Goal: Task Accomplishment & Management: Use online tool/utility

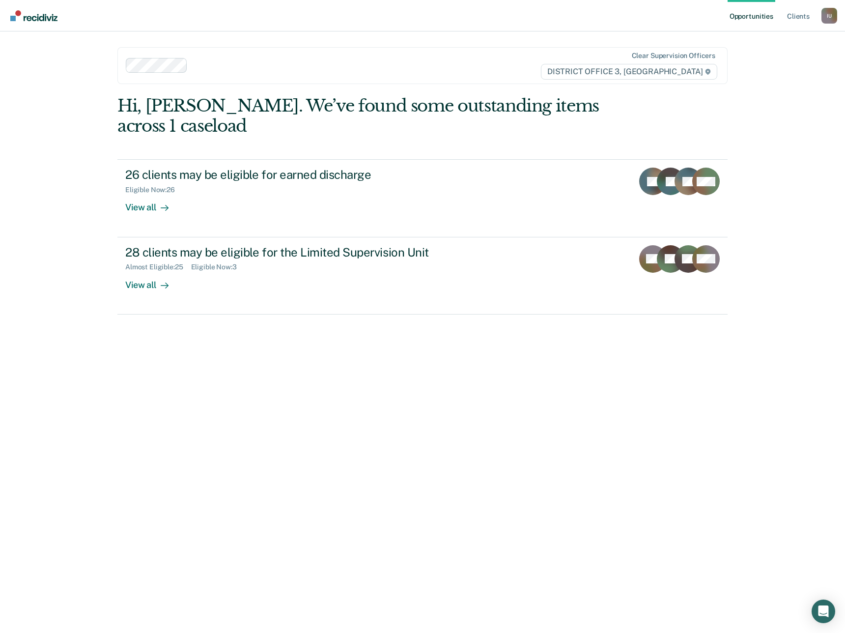
click at [827, 22] on div "I U" at bounding box center [829, 16] width 16 height 16
click at [758, 35] on link "Profile" at bounding box center [789, 39] width 79 height 8
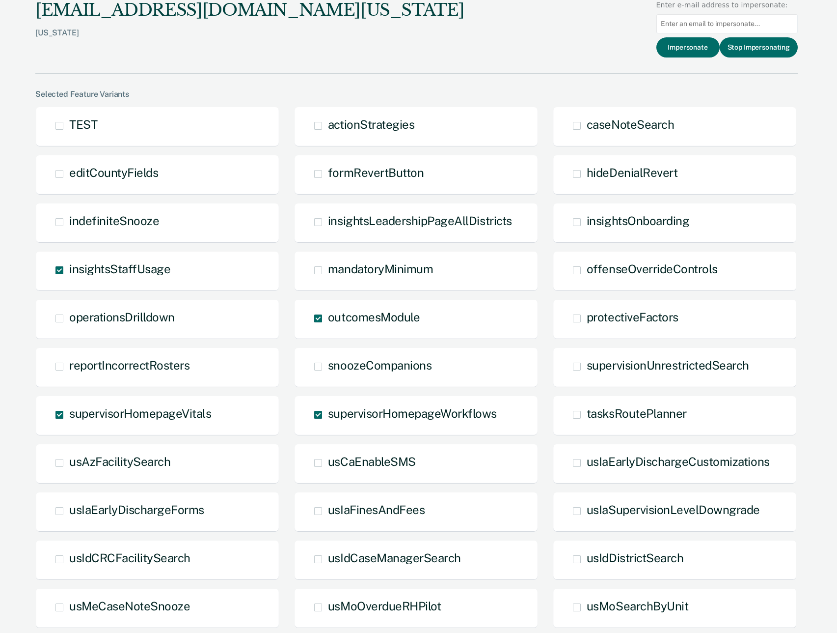
click at [688, 21] on input at bounding box center [727, 23] width 141 height 19
paste input "[EMAIL_ADDRESS][DOMAIN_NAME][US_STATE]"
type input "[EMAIL_ADDRESS][DOMAIN_NAME][US_STATE]"
click at [690, 40] on button "Impersonate" at bounding box center [688, 47] width 63 height 20
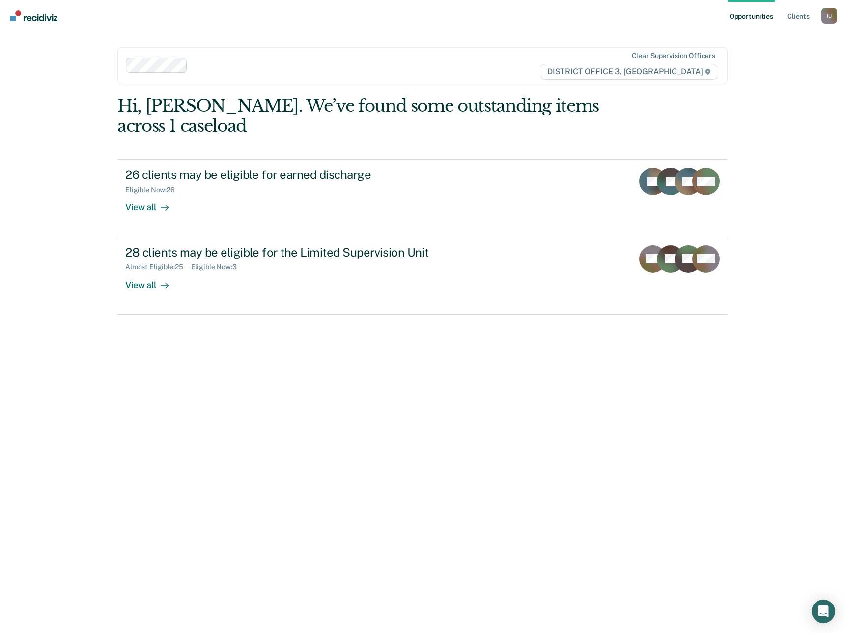
click at [823, 22] on div "I U" at bounding box center [829, 16] width 16 height 16
click at [759, 37] on link "Profile" at bounding box center [789, 39] width 79 height 8
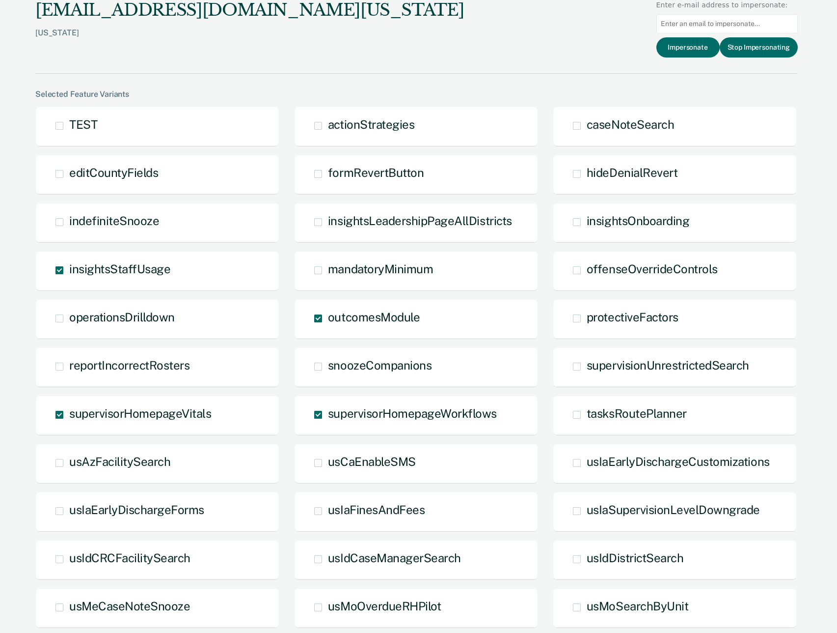
click at [728, 22] on input at bounding box center [727, 23] width 141 height 19
paste input "[EMAIL_ADDRESS][DOMAIN_NAME][US_STATE]"
type input "[EMAIL_ADDRESS][DOMAIN_NAME][US_STATE]"
click at [694, 42] on button "Impersonate" at bounding box center [688, 47] width 63 height 20
